Goal: Obtain resource: Download file/media

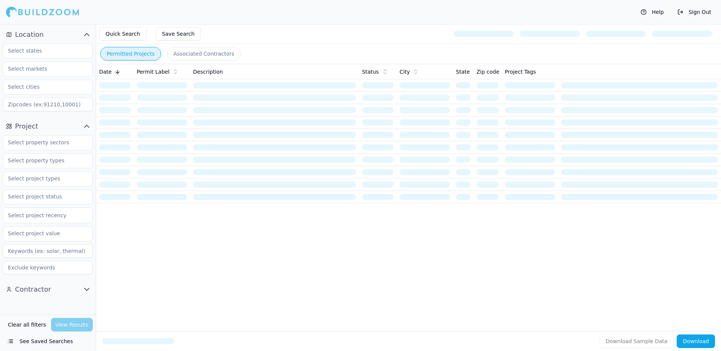
click at [57, 36] on button "Location" at bounding box center [48, 35] width 90 height 12
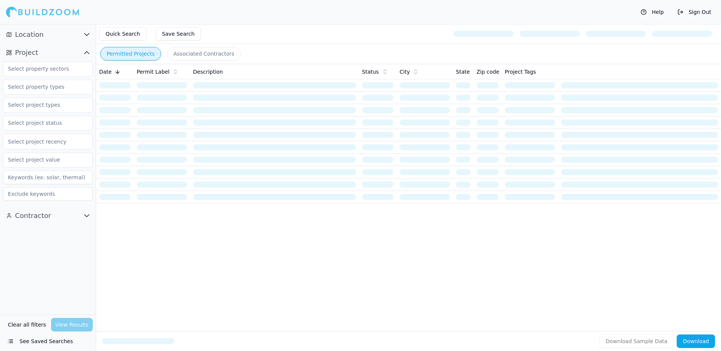
click at [57, 36] on button "Location" at bounding box center [48, 35] width 90 height 12
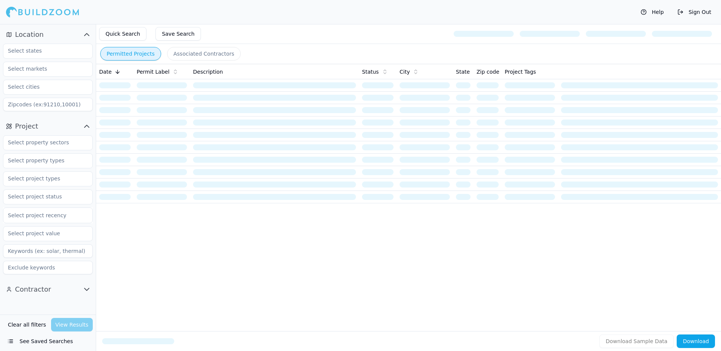
click at [41, 342] on button "See Saved Searches" at bounding box center [48, 341] width 90 height 14
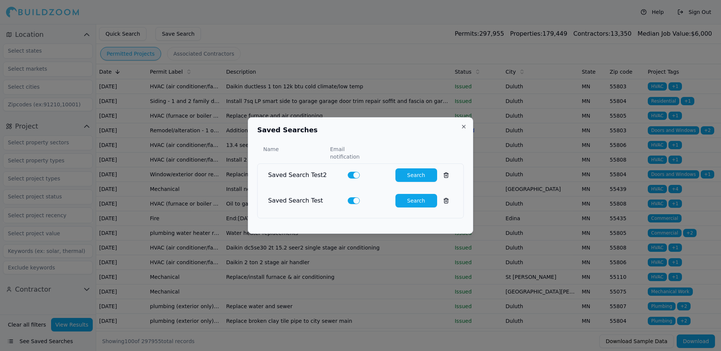
click at [422, 199] on button "Search" at bounding box center [417, 201] width 42 height 14
type input "electrical, plumbing, HVAC, mechanical"
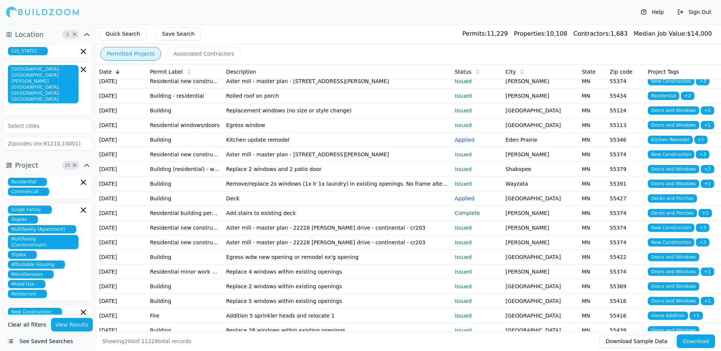
scroll to position [137, 0]
click at [703, 342] on button "Download" at bounding box center [696, 341] width 38 height 14
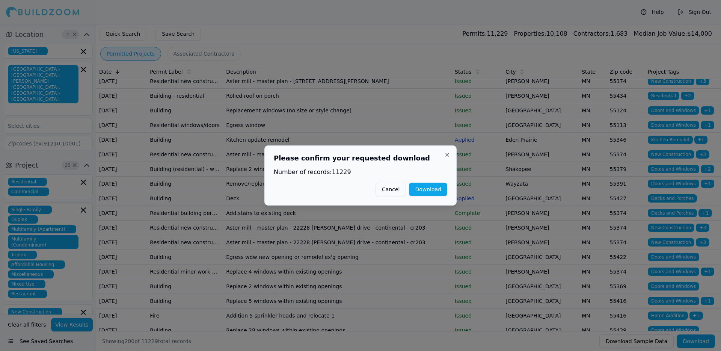
click at [437, 187] on button "Download" at bounding box center [428, 190] width 38 height 14
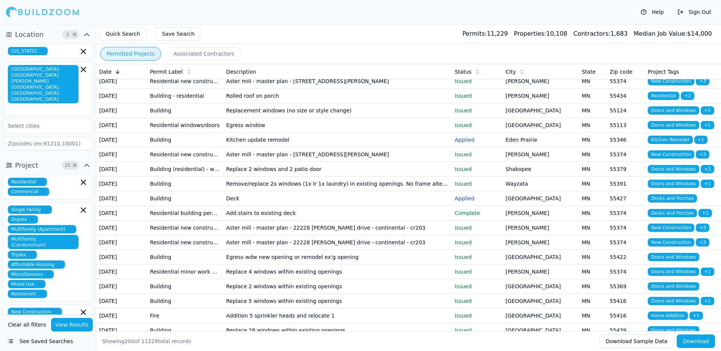
click at [694, 340] on button "Download" at bounding box center [696, 341] width 38 height 14
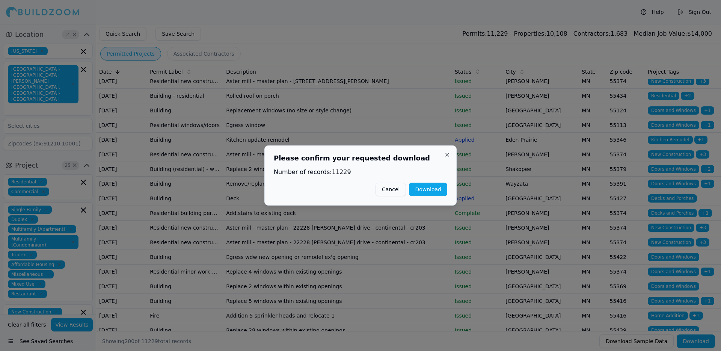
click at [434, 186] on button "Download" at bounding box center [428, 190] width 38 height 14
